Goal: Task Accomplishment & Management: Use online tool/utility

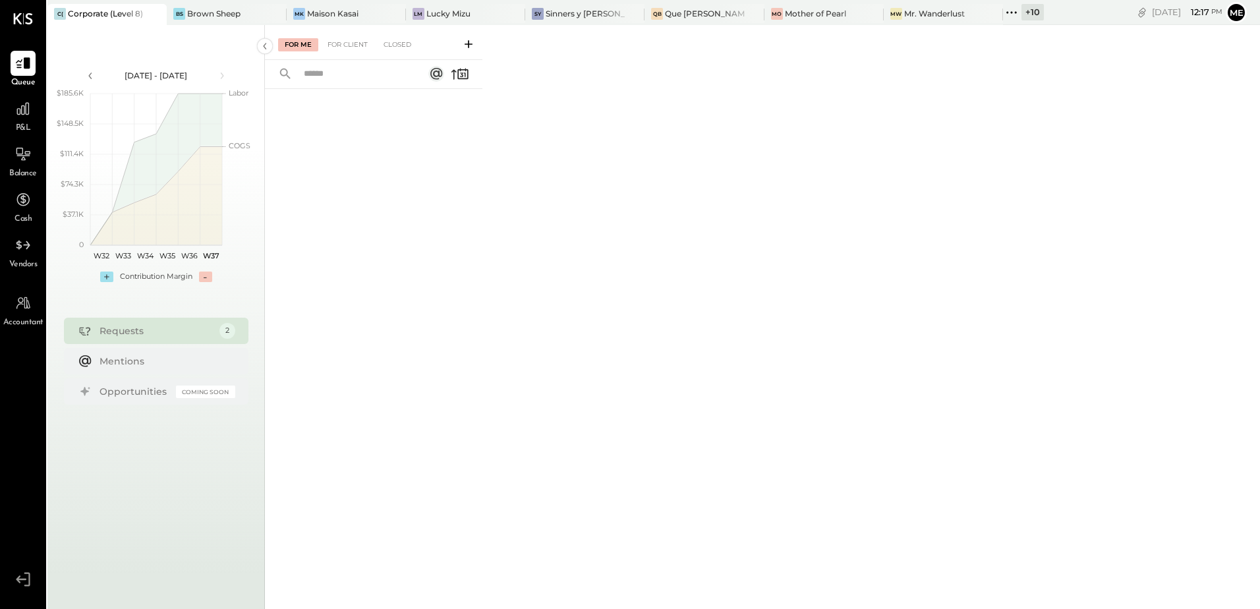
click at [1003, 13] on icon at bounding box center [1011, 12] width 17 height 17
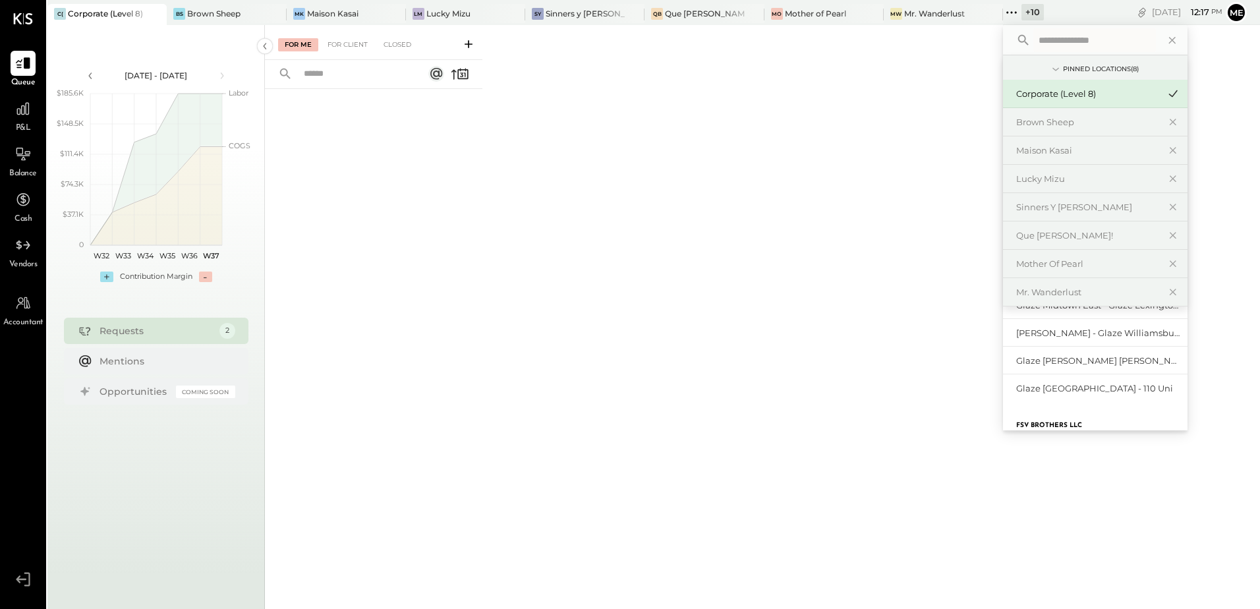
scroll to position [131, 0]
click at [1016, 366] on div "Glaze [PERSON_NAME] [PERSON_NAME] LLC" at bounding box center [1087, 361] width 142 height 13
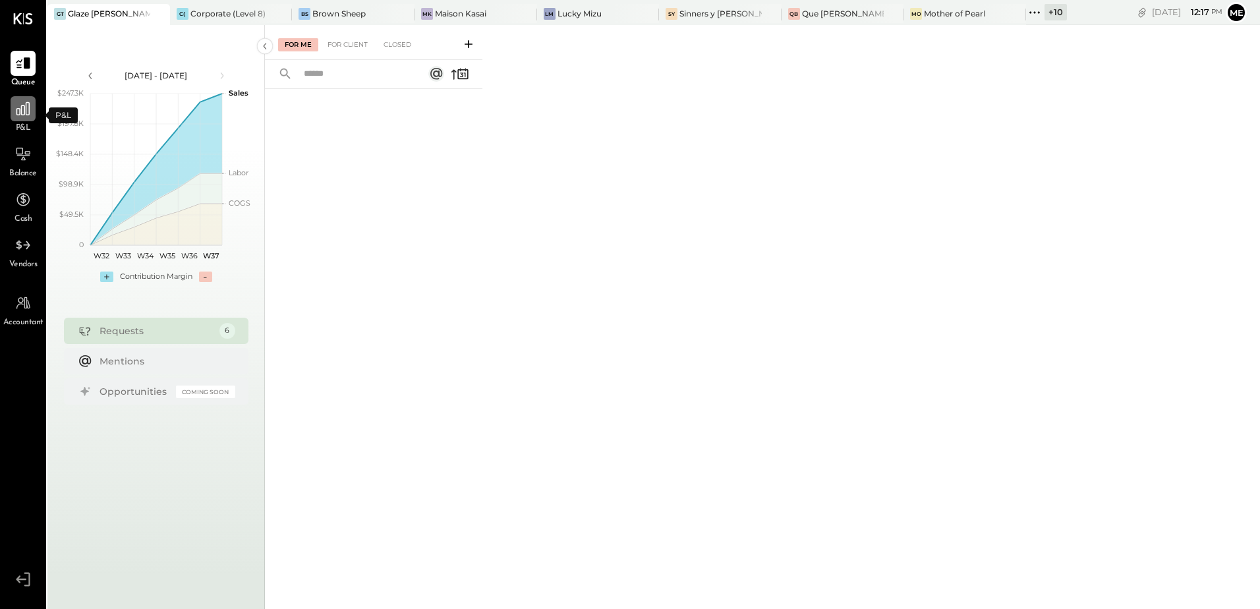
click at [23, 115] on icon at bounding box center [22, 108] width 13 height 13
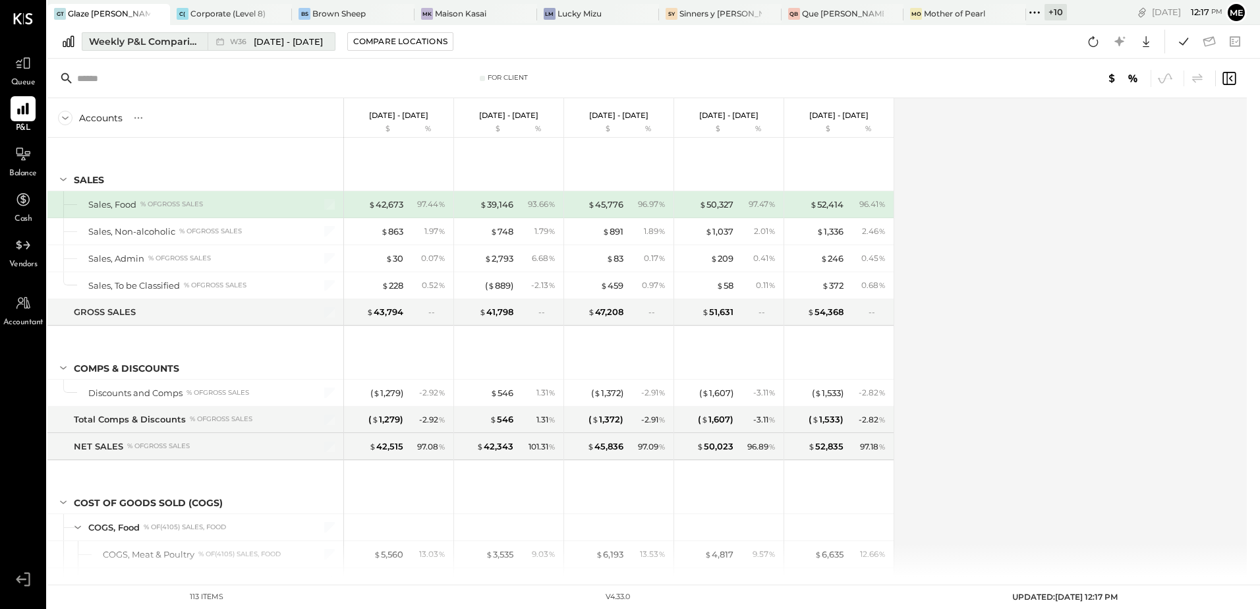
click at [175, 36] on div "Weekly P&L Comparison" at bounding box center [144, 41] width 111 height 13
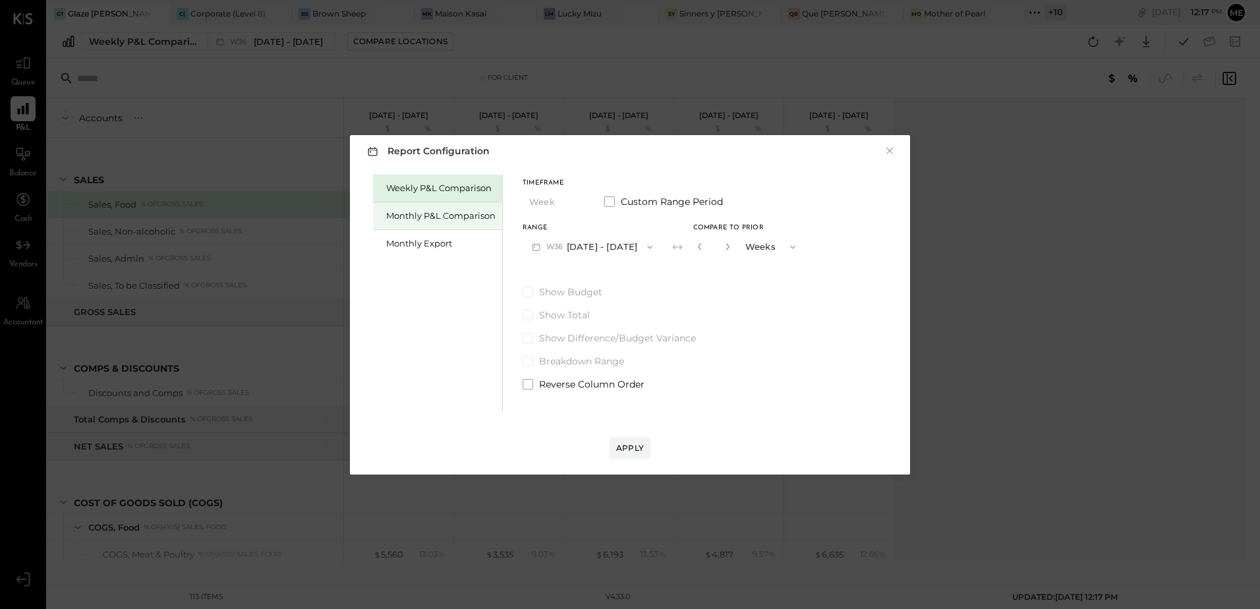
click at [399, 225] on div "Monthly P&L Comparison" at bounding box center [437, 216] width 129 height 28
click at [616, 247] on button "M09 [DATE] - [DATE]" at bounding box center [592, 247] width 139 height 24
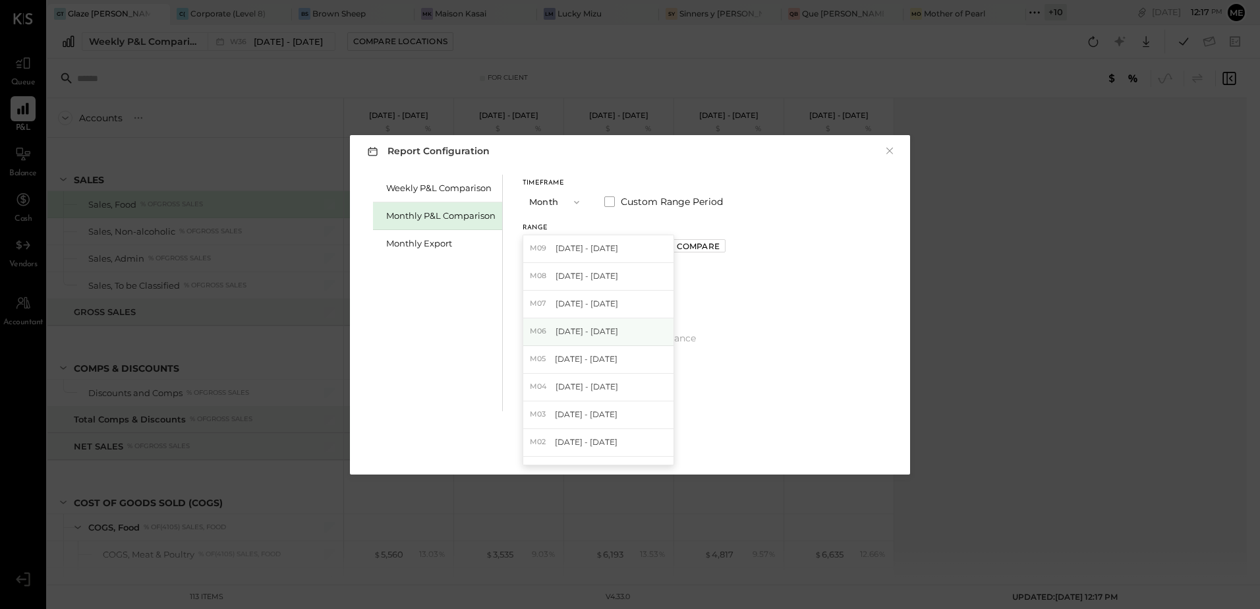
click at [585, 324] on div "M06 [DATE] - [DATE]" at bounding box center [598, 332] width 150 height 28
click at [629, 444] on div "Apply" at bounding box center [630, 447] width 28 height 11
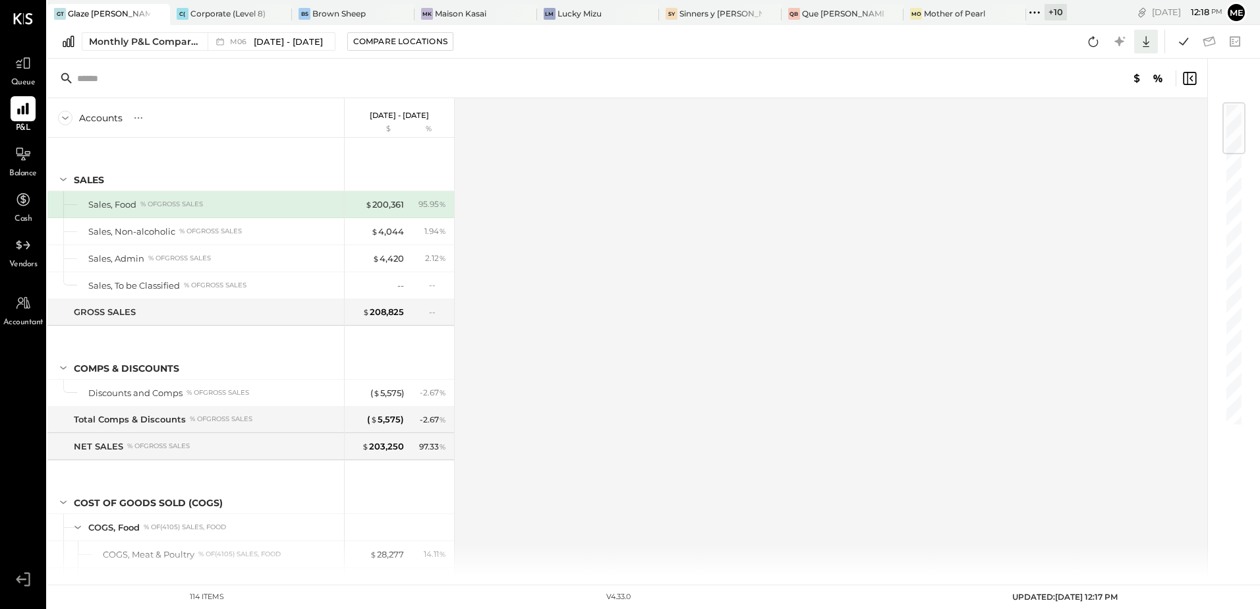
click at [1144, 38] on icon at bounding box center [1146, 41] width 17 height 17
click at [1079, 110] on div "Excel" at bounding box center [1105, 119] width 105 height 28
